Goal: Task Accomplishment & Management: Manage account settings

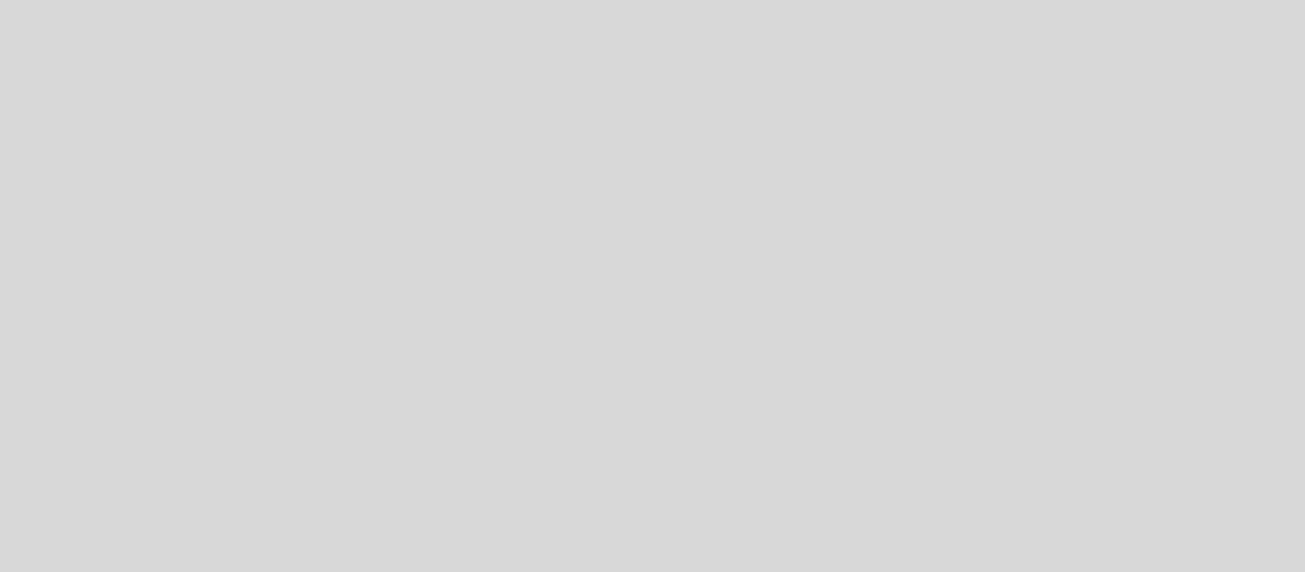
select select "es"
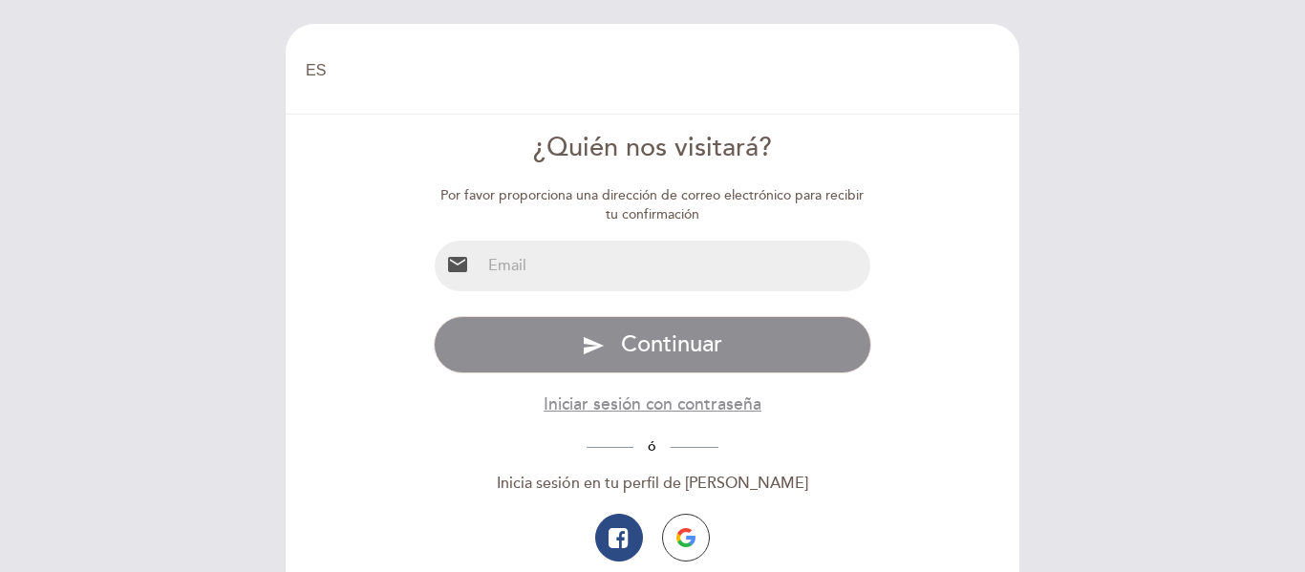
click at [624, 276] on input "email" at bounding box center [676, 266] width 391 height 51
type input "[EMAIL_ADDRESS][DOMAIN_NAME]"
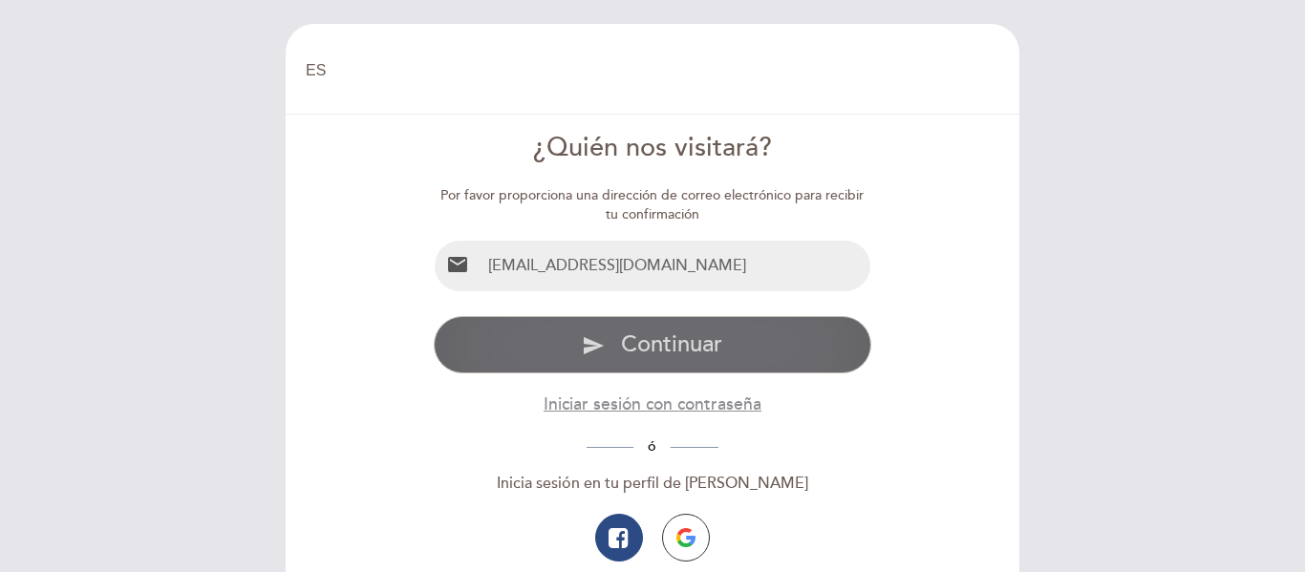
click at [643, 352] on span "Continuar" at bounding box center [671, 345] width 101 height 28
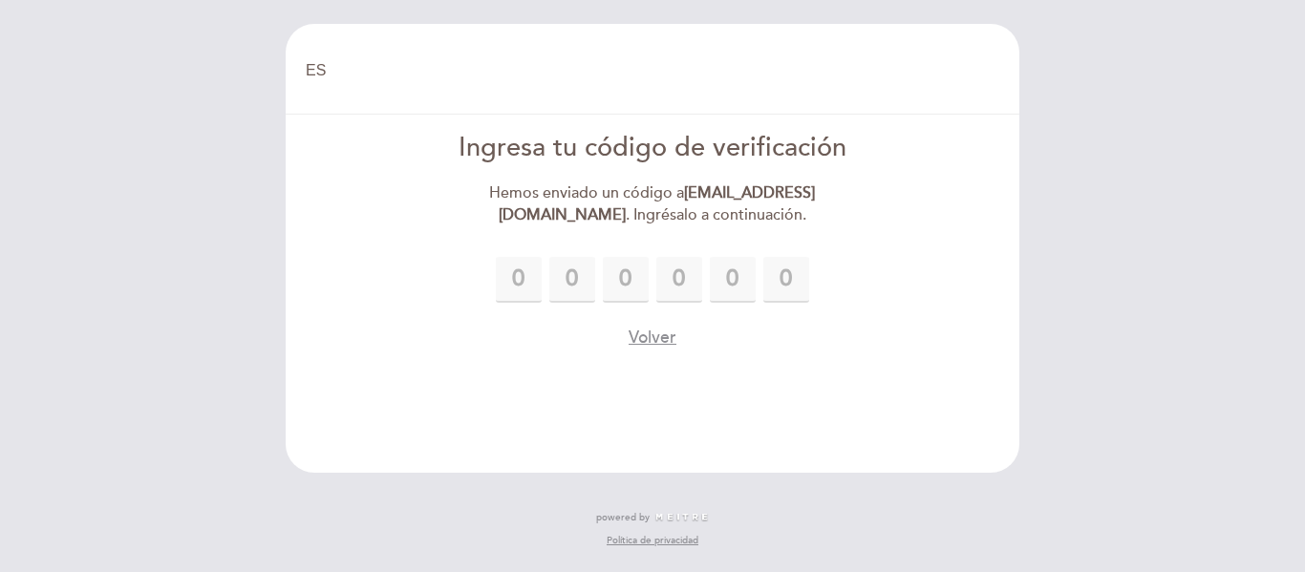
type input "6"
type input "2"
type input "4"
type input "5"
type input "9"
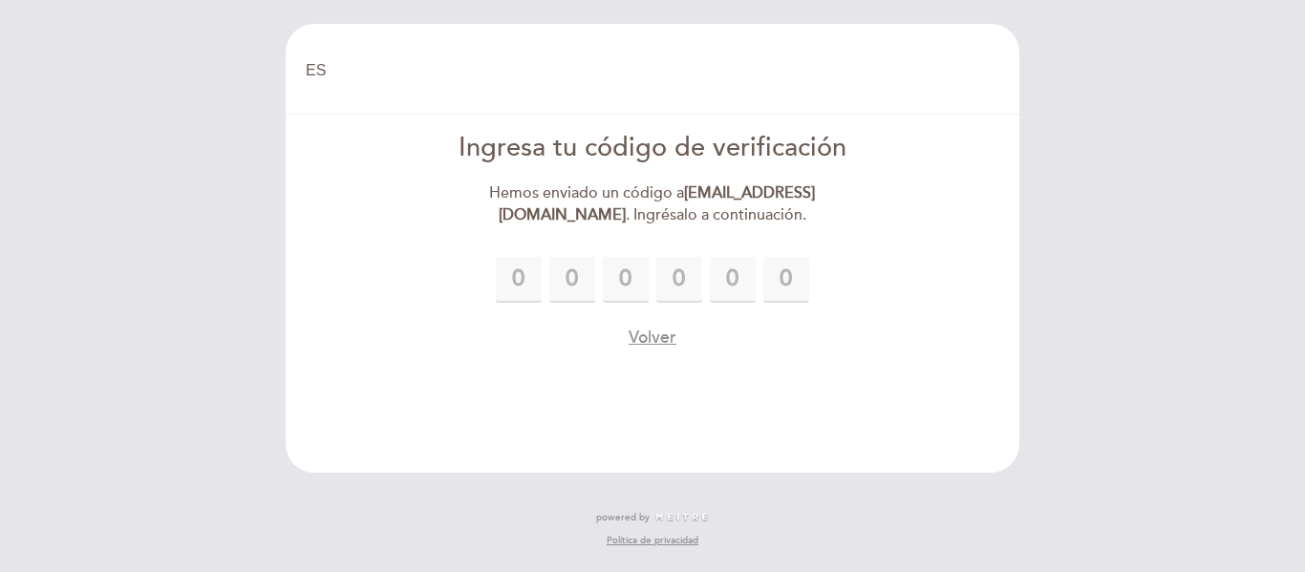
type input "5"
click at [887, 320] on form "Ingresa tu código de verificación Hemos enviado un código a [EMAIL_ADDRESS][DOM…" at bounding box center [652, 240] width 707 height 220
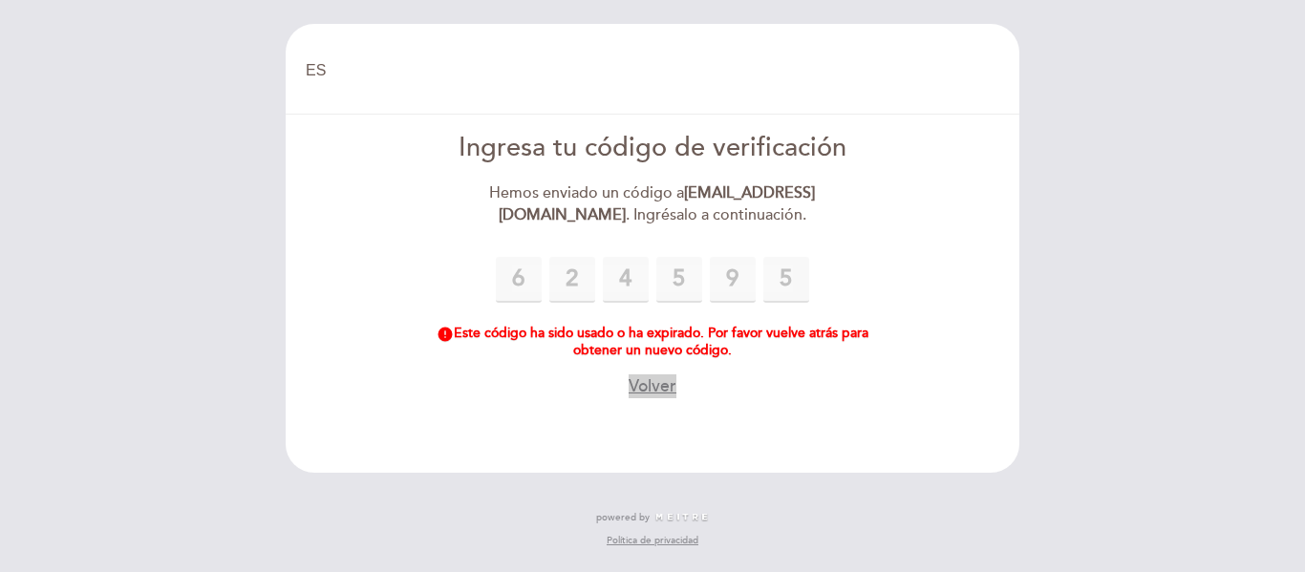
click at [656, 380] on button "Volver" at bounding box center [653, 386] width 48 height 24
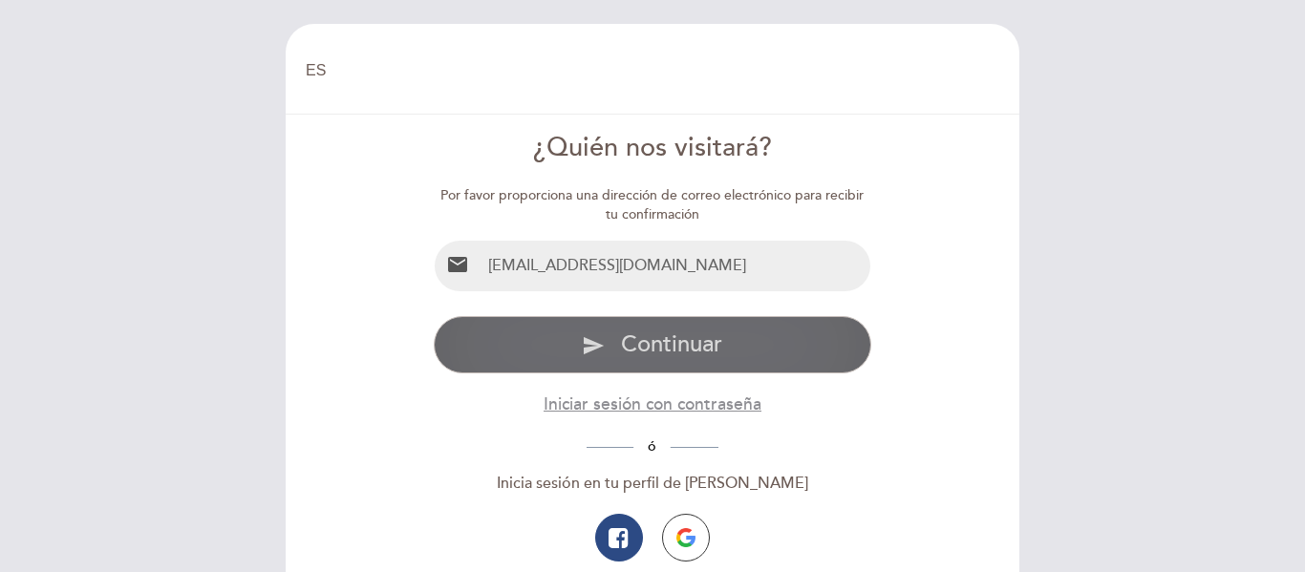
click at [565, 350] on button "send Continuar" at bounding box center [653, 344] width 438 height 57
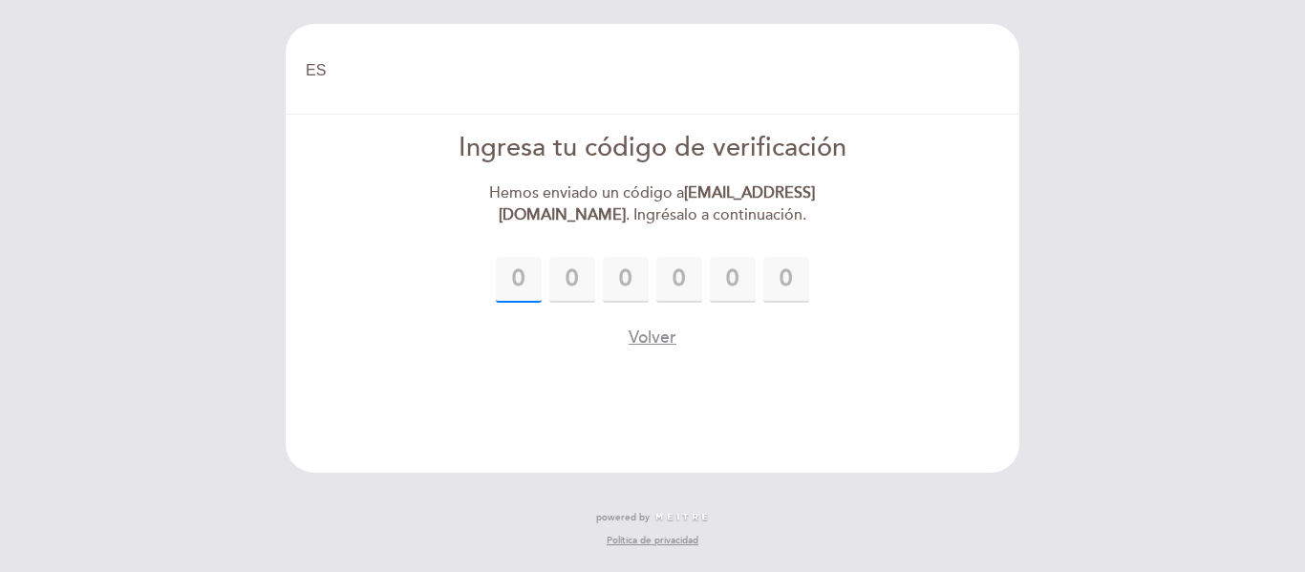
click at [516, 275] on input "text" at bounding box center [519, 280] width 46 height 46
type input "6"
type input "3"
type input "2"
type input "8"
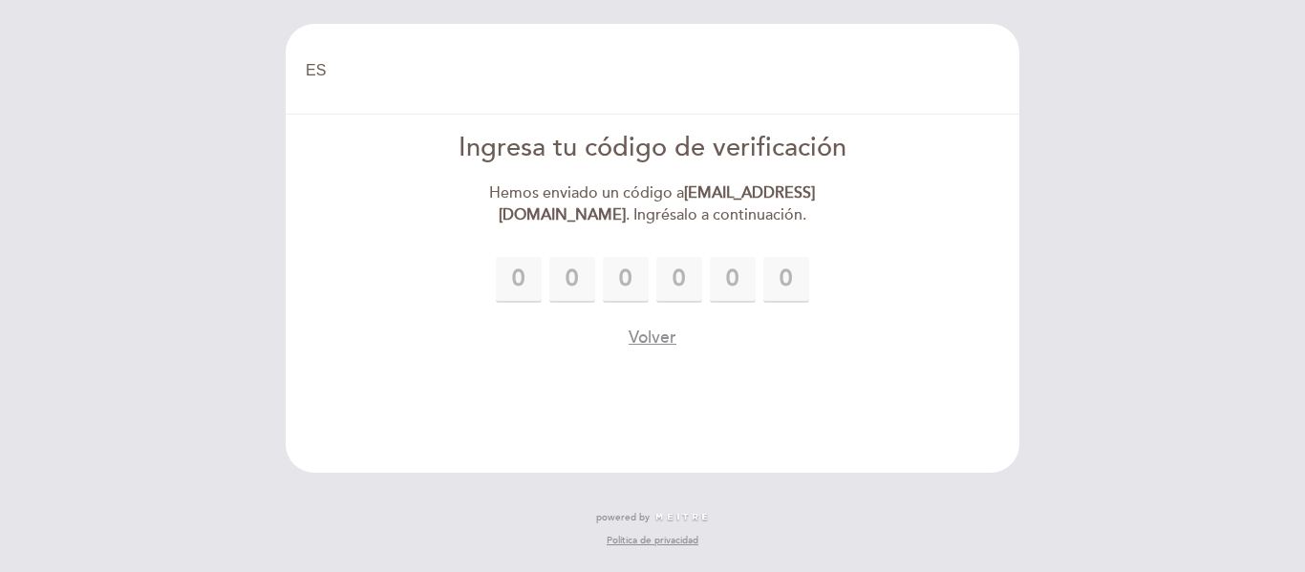
type input "7"
click at [983, 233] on form "Ingresa tu código de verificación Hemos enviado un código a [EMAIL_ADDRESS][DOM…" at bounding box center [652, 240] width 707 height 220
